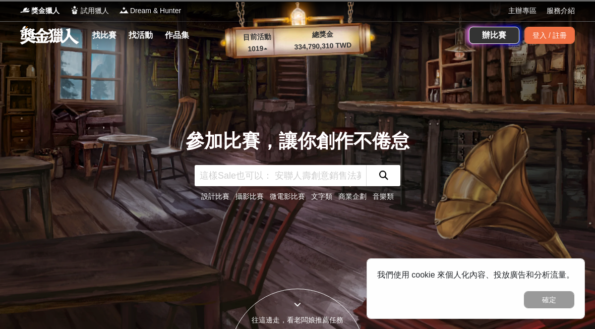
click at [208, 174] on input "text" at bounding box center [281, 175] width 172 height 21
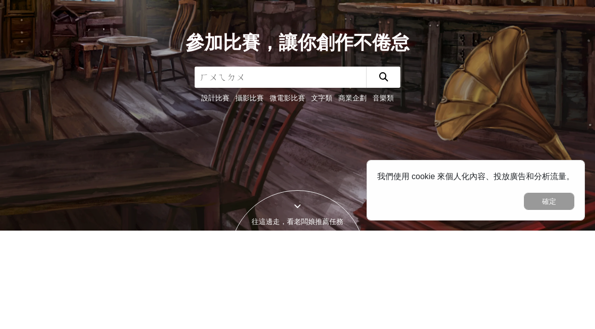
type input "回堵"
click at [383, 165] on button "submit" at bounding box center [383, 175] width 34 height 21
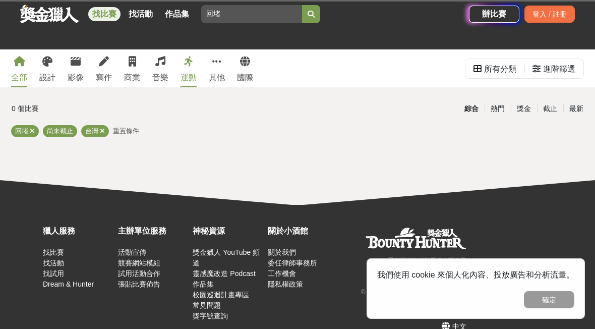
click at [215, 14] on input "回堵" at bounding box center [251, 14] width 101 height 18
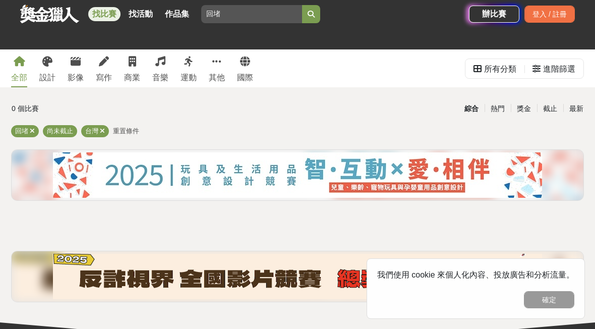
click at [233, 7] on input "回堵" at bounding box center [251, 14] width 101 height 18
click at [247, 12] on input "回堵" at bounding box center [251, 14] width 101 height 18
type input "回"
type input "繪圖"
click at [311, 14] on button "submit" at bounding box center [311, 14] width 18 height 18
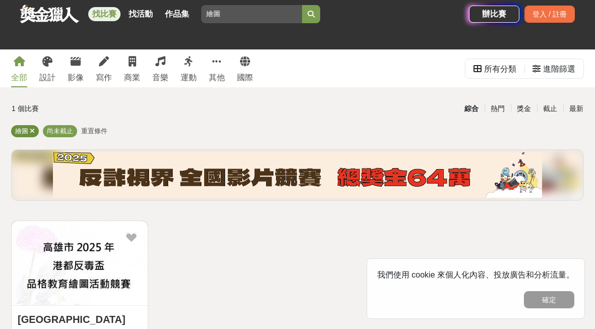
click at [19, 131] on span "繪圖" at bounding box center [21, 131] width 13 height 8
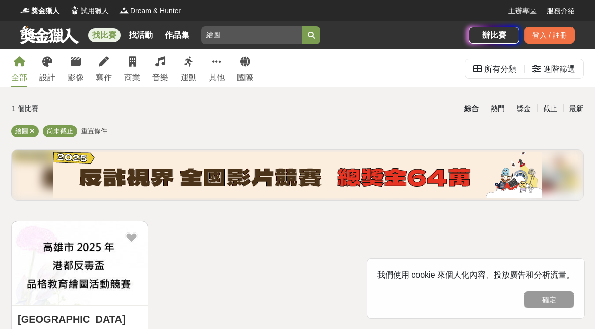
click at [317, 42] on button "submit" at bounding box center [311, 35] width 18 height 18
click at [311, 35] on icon "submit" at bounding box center [311, 35] width 7 height 7
click at [315, 32] on button "submit" at bounding box center [311, 35] width 18 height 18
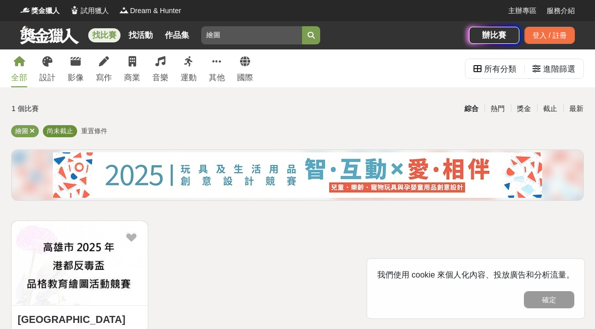
click at [60, 133] on span "尚未截止" at bounding box center [60, 131] width 26 height 8
click at [94, 133] on span "重置條件" at bounding box center [94, 131] width 26 height 8
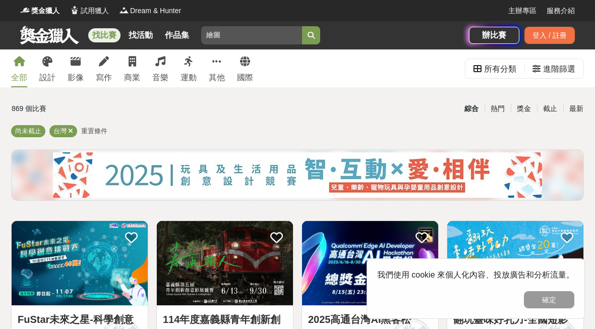
click at [319, 36] on button "submit" at bounding box center [311, 35] width 18 height 18
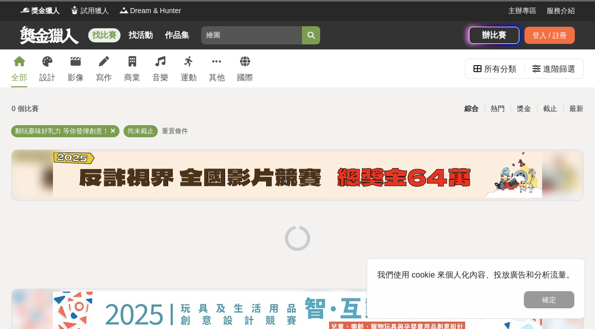
click at [313, 35] on icon "submit" at bounding box center [311, 35] width 7 height 7
click at [312, 35] on icon "submit" at bounding box center [311, 35] width 7 height 7
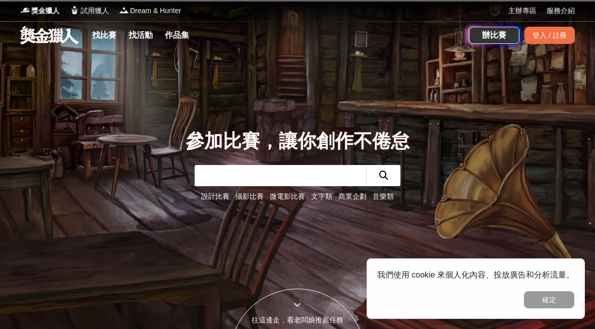
click at [244, 185] on input "text" at bounding box center [281, 175] width 172 height 21
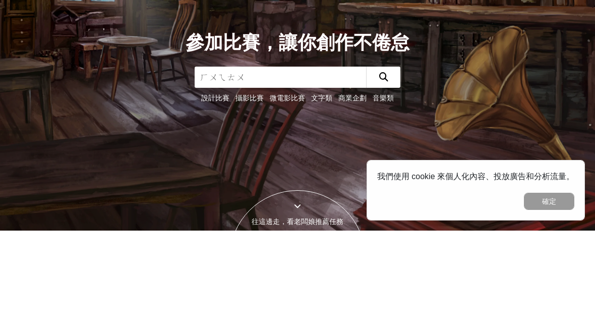
type input "繪圖"
click at [383, 165] on button "submit" at bounding box center [383, 175] width 34 height 21
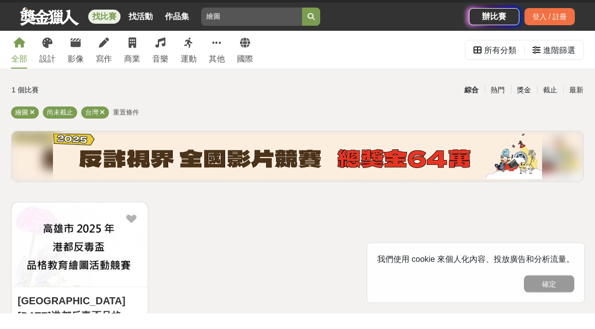
scroll to position [19, 0]
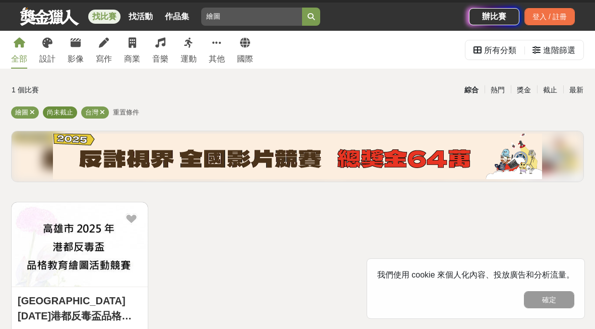
click at [66, 113] on span "尚未截止" at bounding box center [60, 112] width 26 height 8
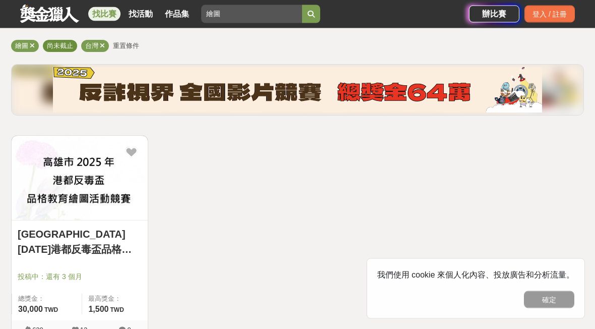
scroll to position [0, 0]
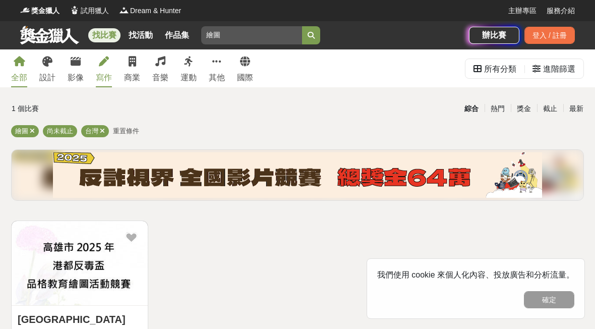
click at [109, 64] on link "寫作" at bounding box center [104, 68] width 16 height 38
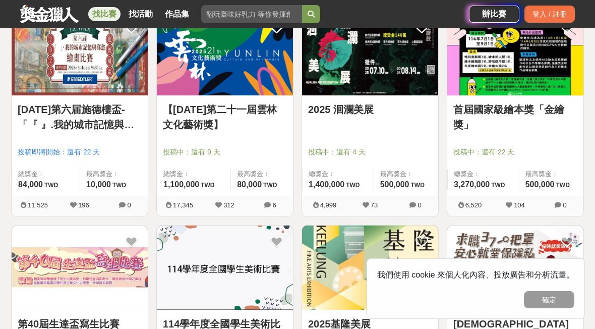
scroll to position [634, 0]
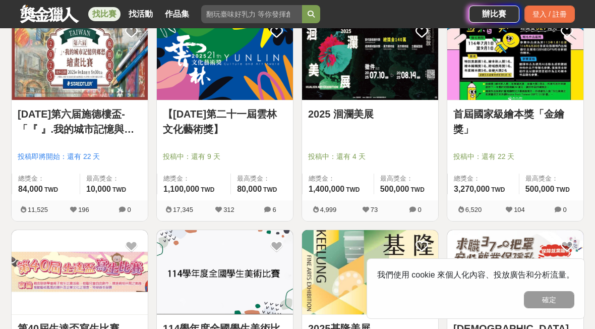
click at [67, 262] on img at bounding box center [80, 272] width 136 height 84
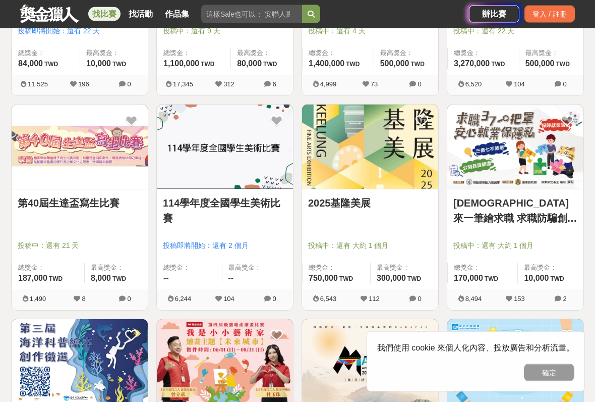
scroll to position [760, 0]
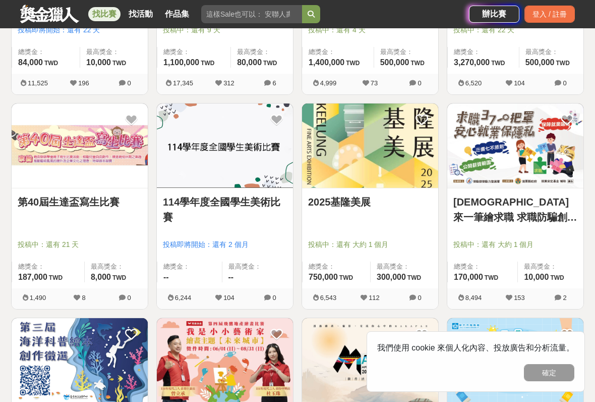
click at [186, 199] on link "114學年度全國學生美術比賽" at bounding box center [225, 209] width 124 height 30
